Goal: Navigation & Orientation: Go to known website

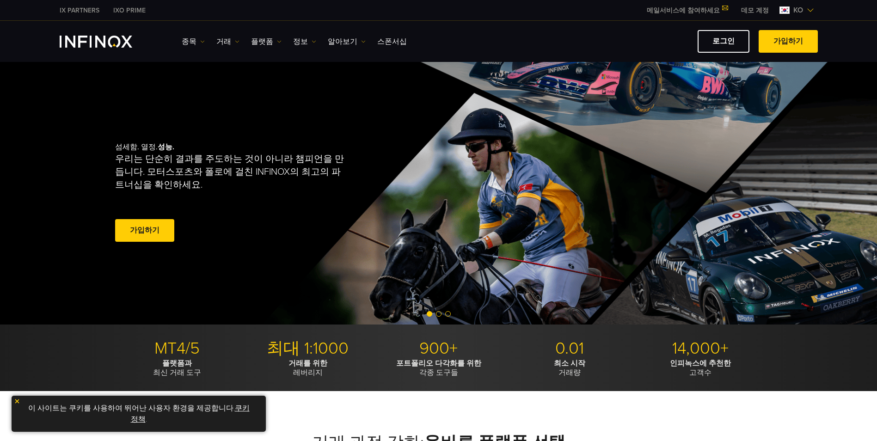
click at [764, 8] on link "데모 계정" at bounding box center [755, 11] width 42 height 10
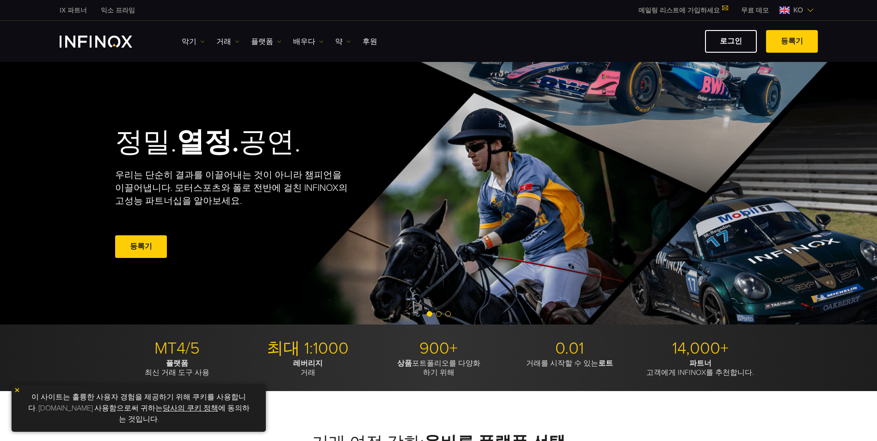
click at [91, 37] on img "INFINOX 로고" at bounding box center [96, 42] width 73 height 12
click at [792, 42] on span at bounding box center [792, 42] width 0 height 0
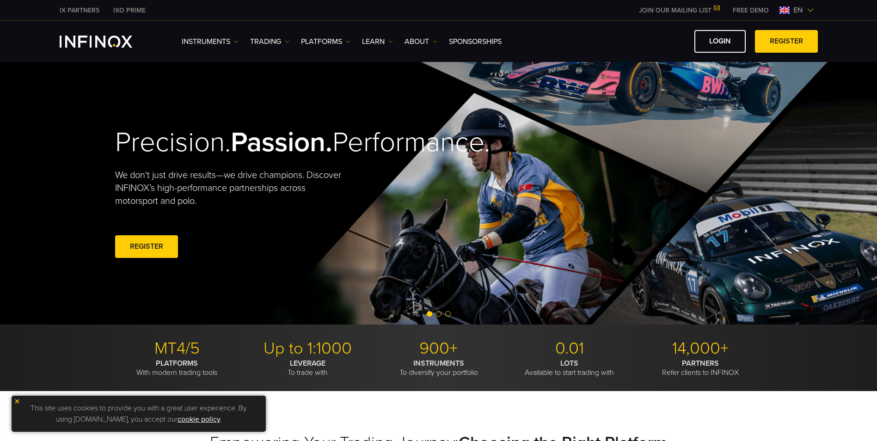
click at [800, 10] on span "en" at bounding box center [798, 10] width 17 height 11
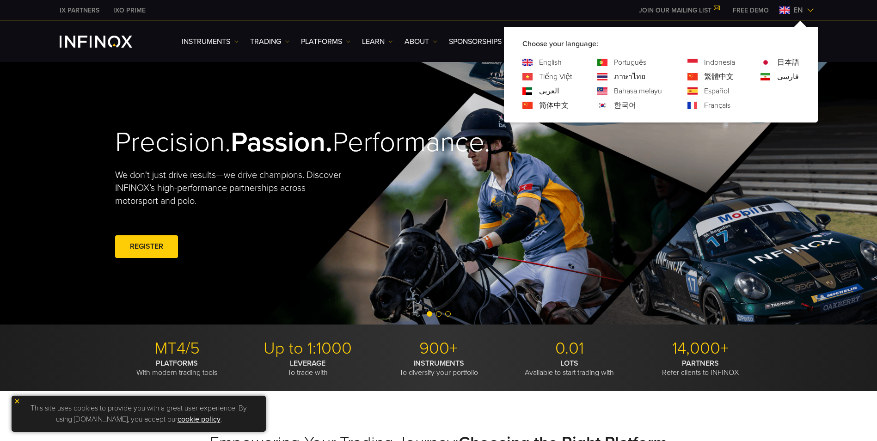
click at [612, 103] on div "한국어" at bounding box center [629, 105] width 65 height 11
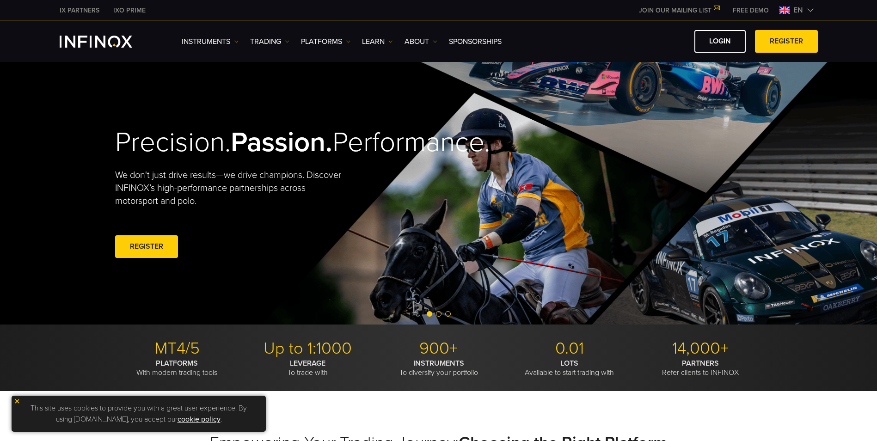
click at [803, 12] on span "en" at bounding box center [798, 10] width 17 height 11
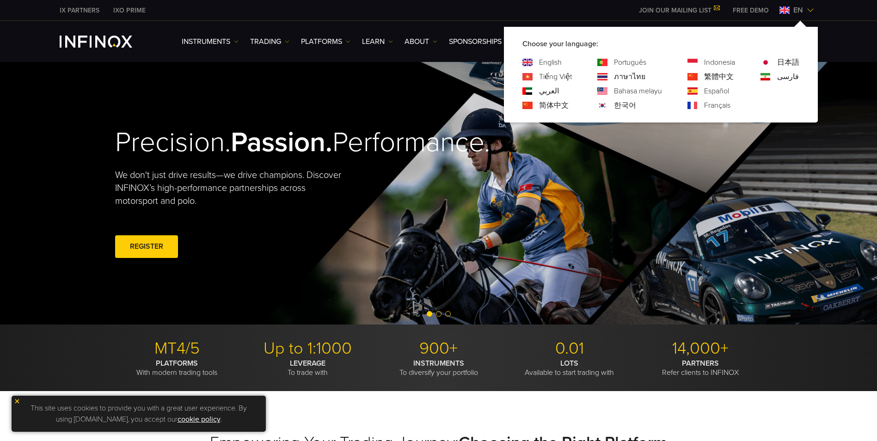
click at [626, 108] on link "한국어" at bounding box center [625, 105] width 22 height 11
